Goal: Task Accomplishment & Management: Manage account settings

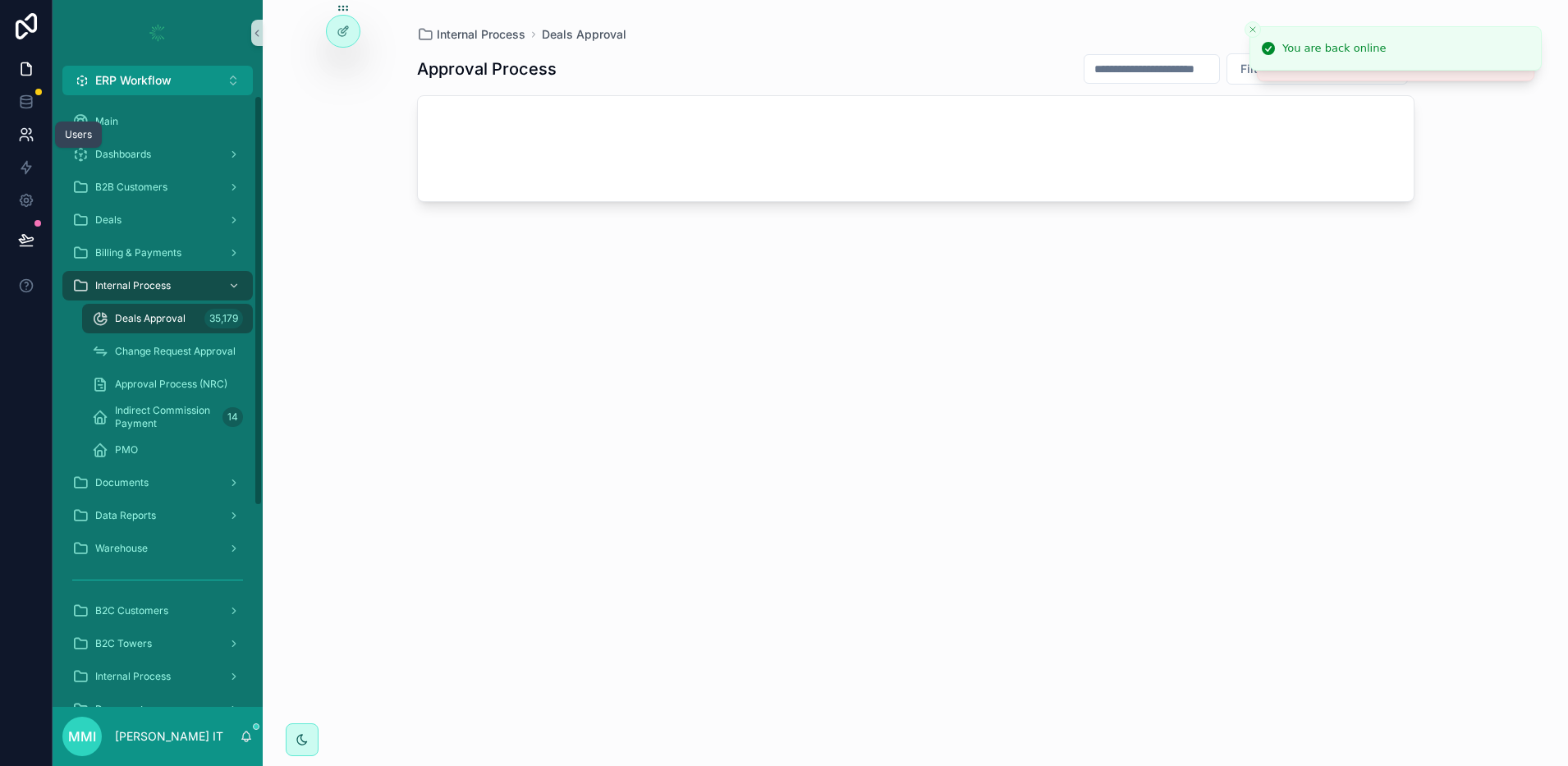
click at [28, 130] on icon at bounding box center [27, 134] width 17 height 17
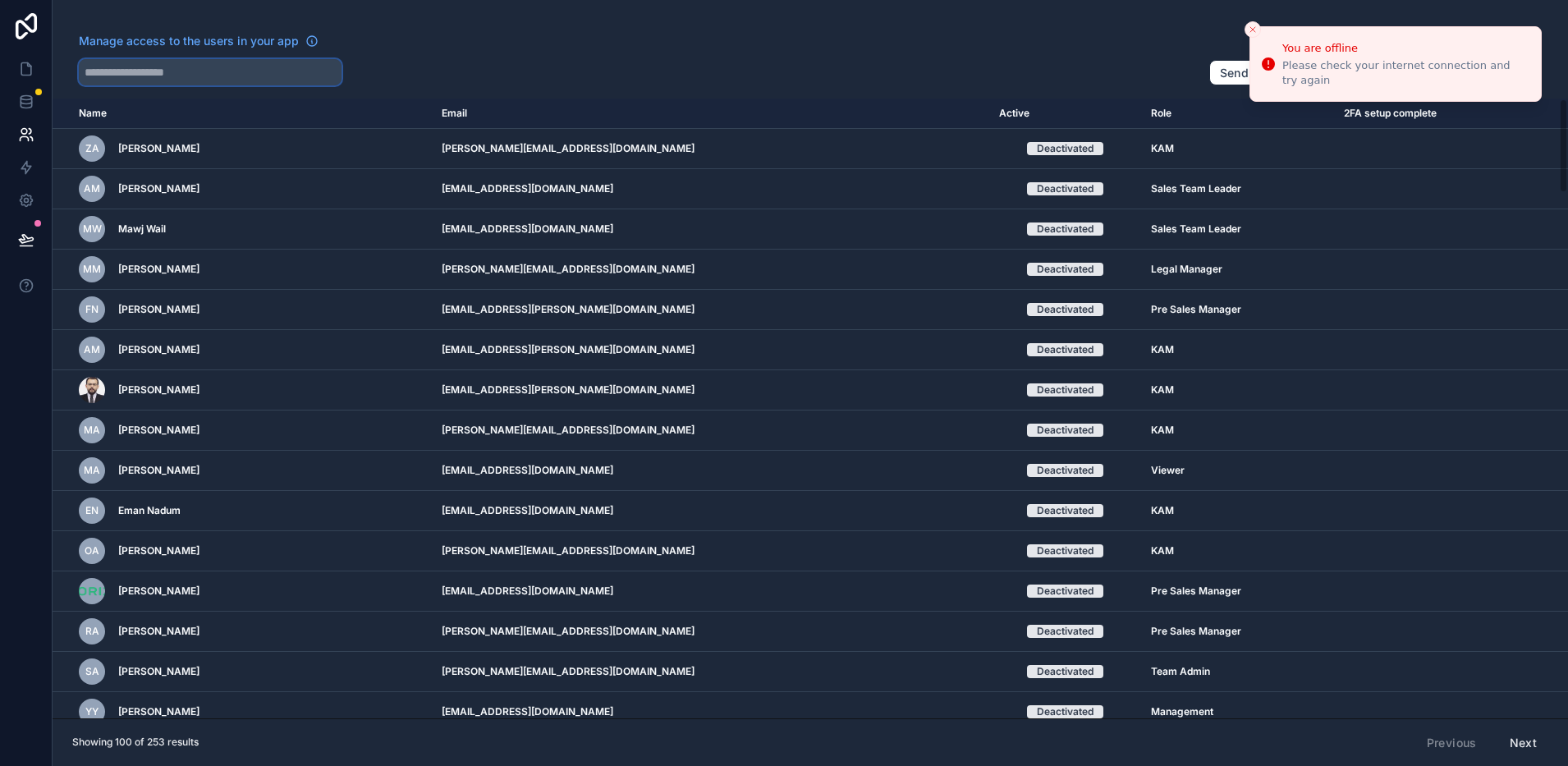
click at [305, 75] on input "text" at bounding box center [211, 72] width 263 height 27
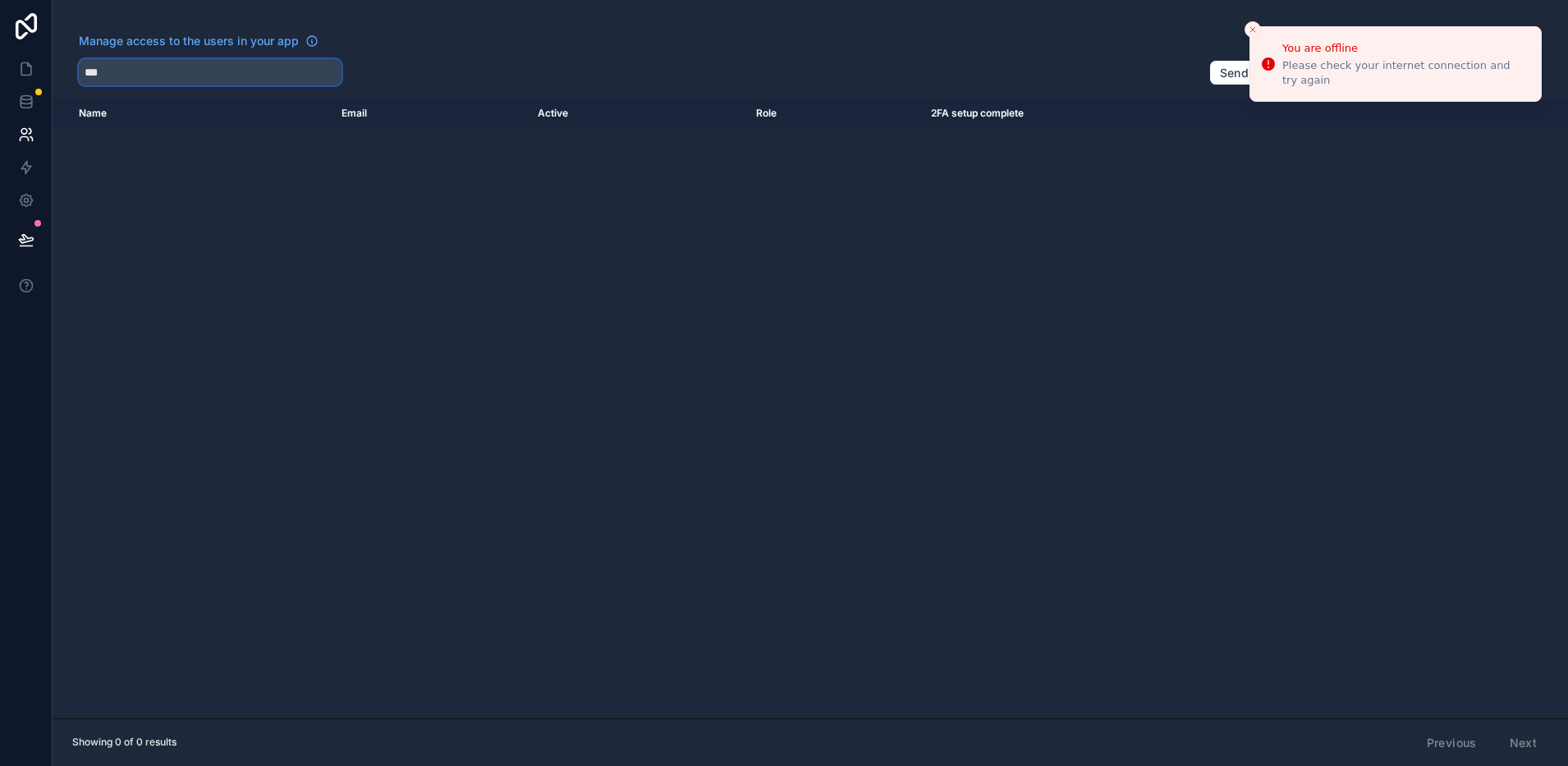
type input "***"
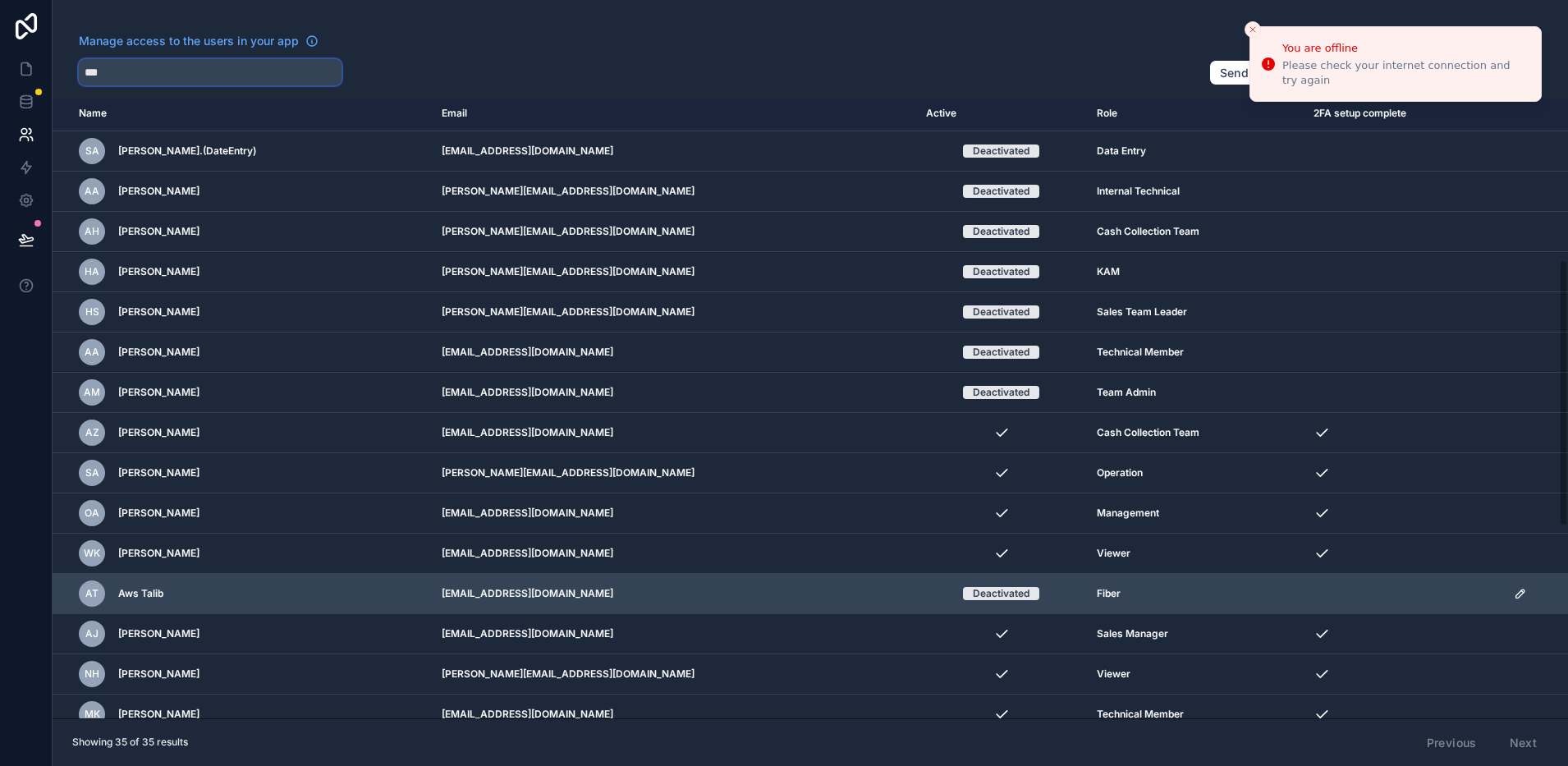
scroll to position [410, 0]
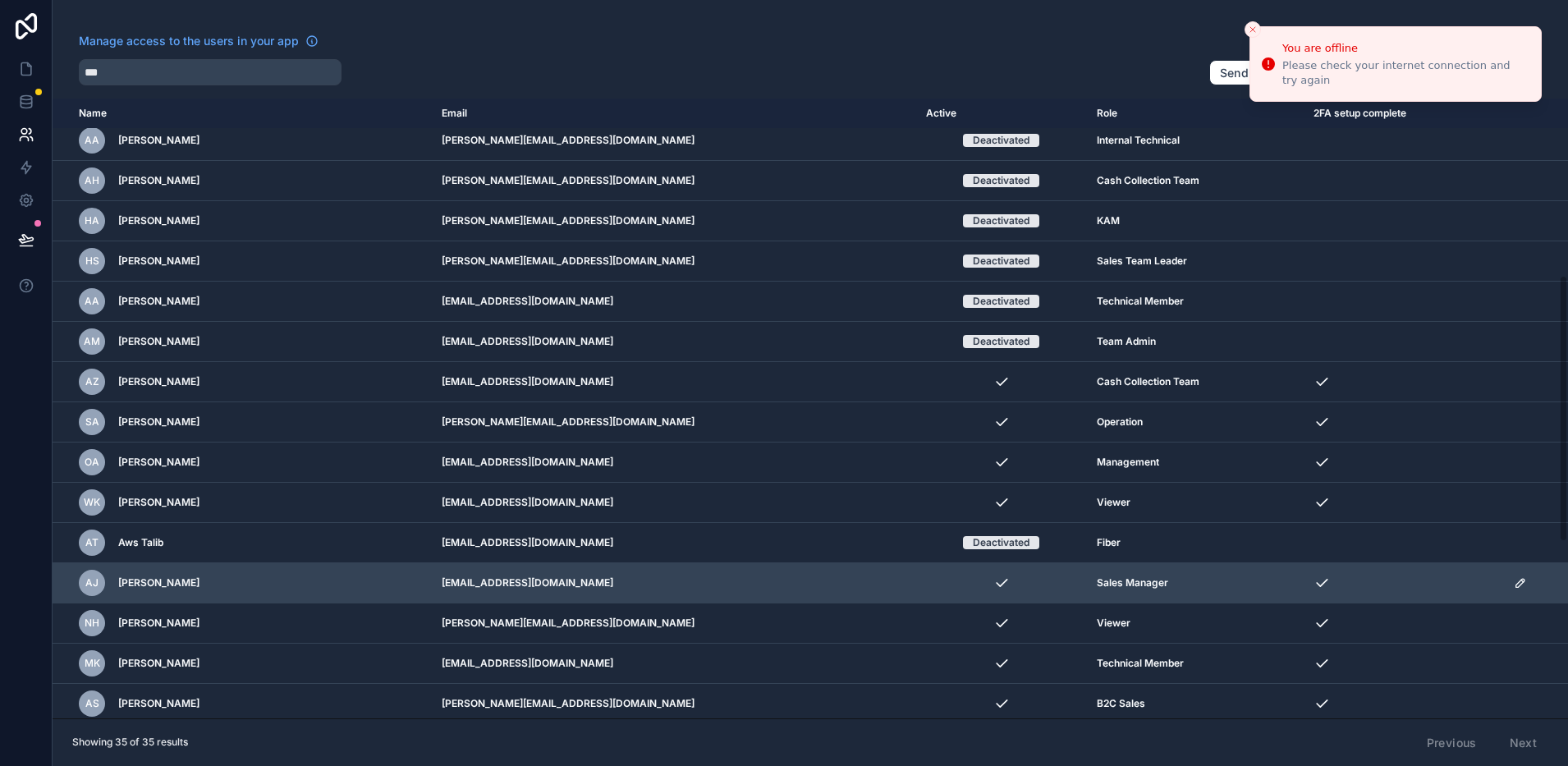
click at [1521, 579] on icon "scrollable content" at bounding box center [1522, 580] width 3 height 3
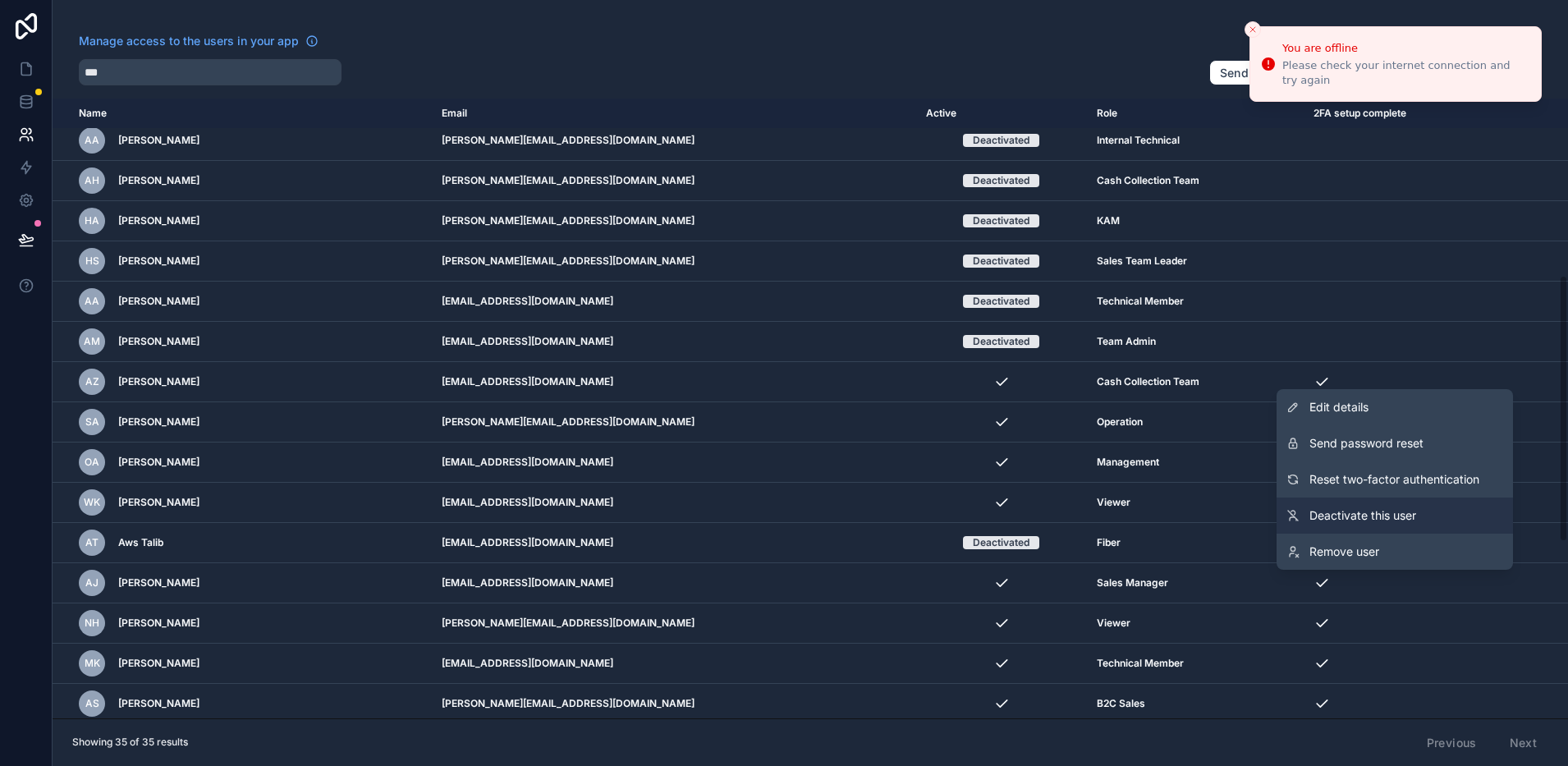
click at [1379, 515] on span "Deactivate this user" at bounding box center [1362, 516] width 107 height 17
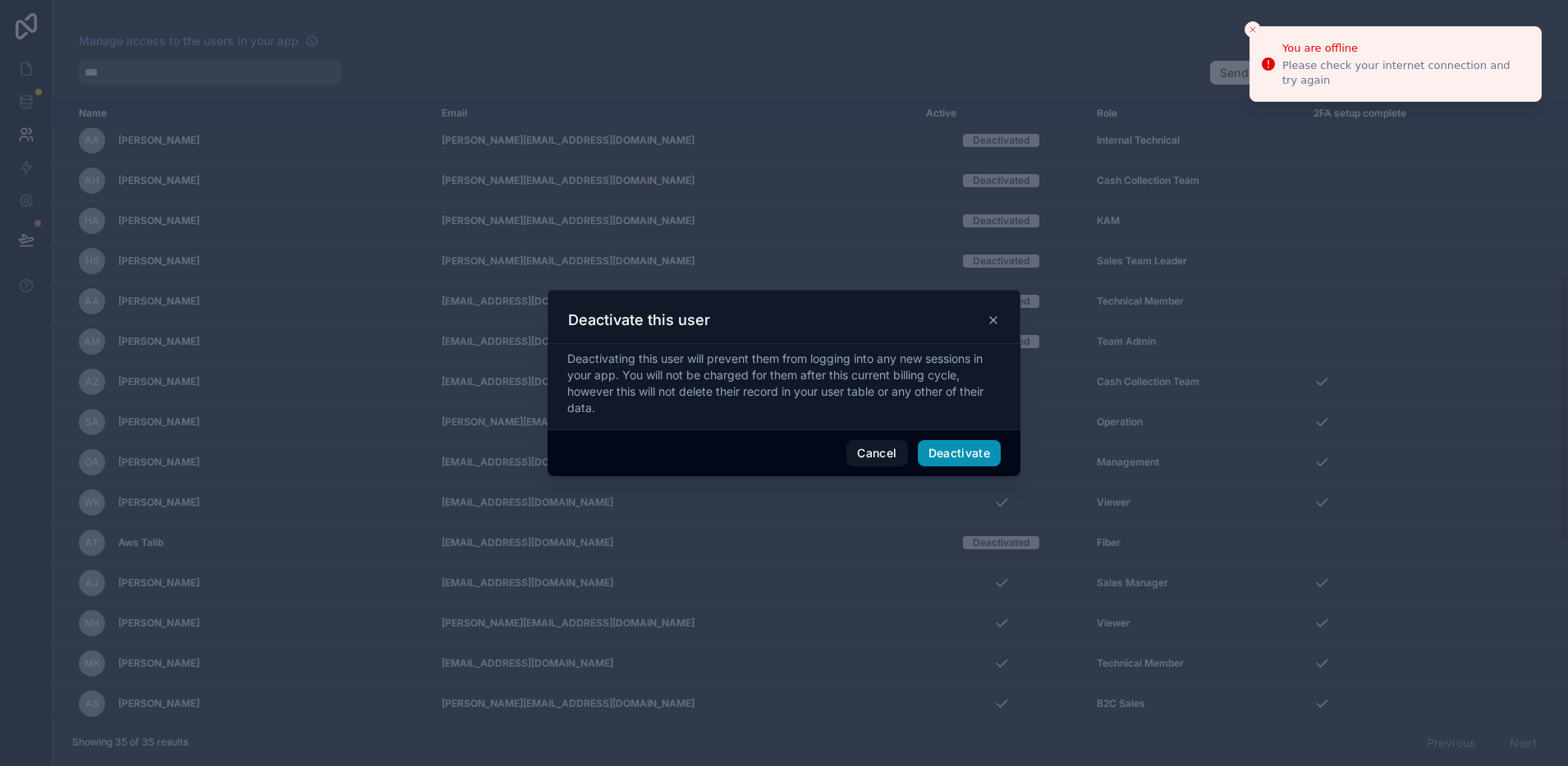
click at [956, 452] on button "Deactivate" at bounding box center [959, 452] width 84 height 27
